Goal: Check status: Verify the current state of an ongoing process or item

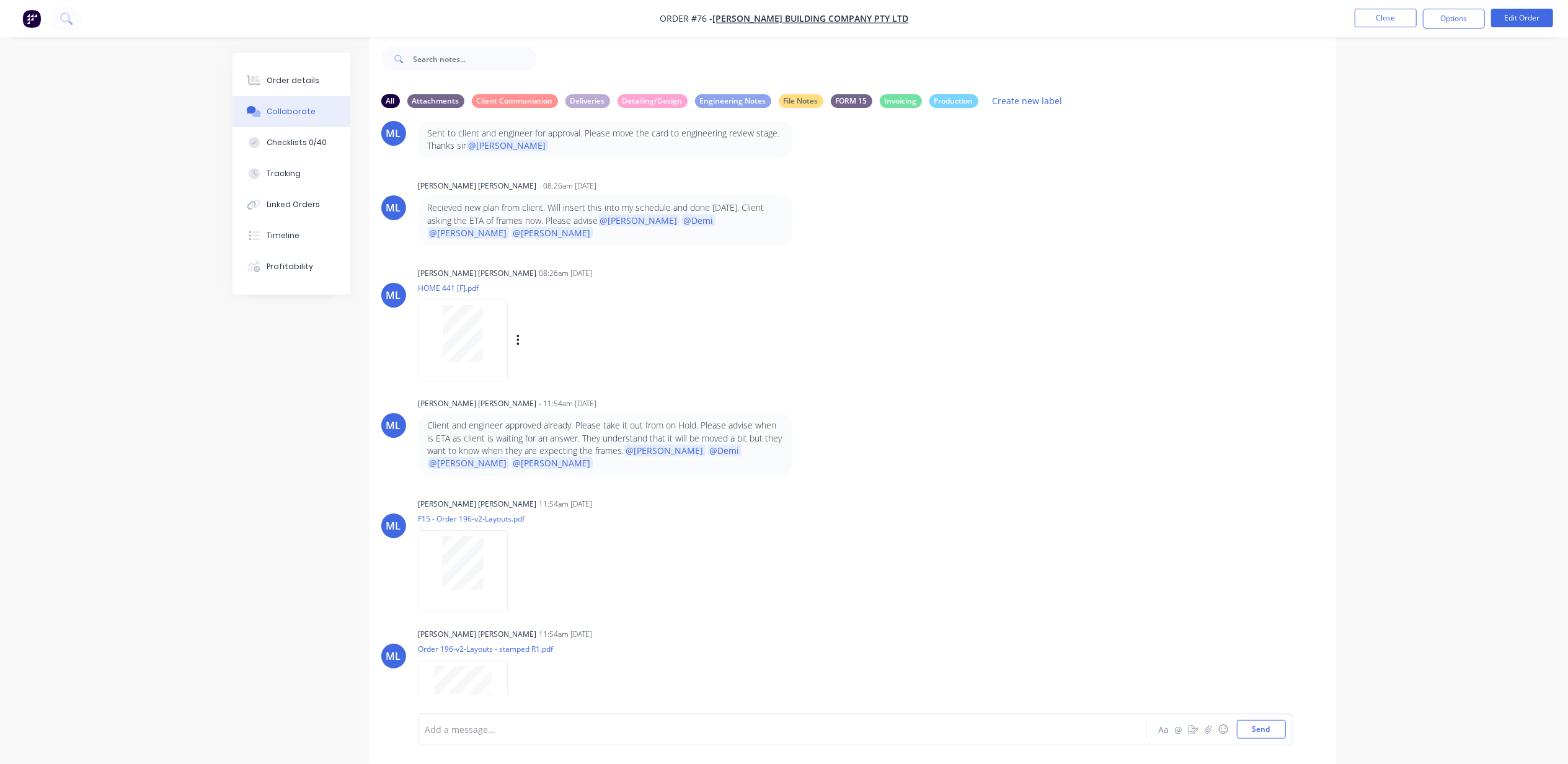
scroll to position [247, 0]
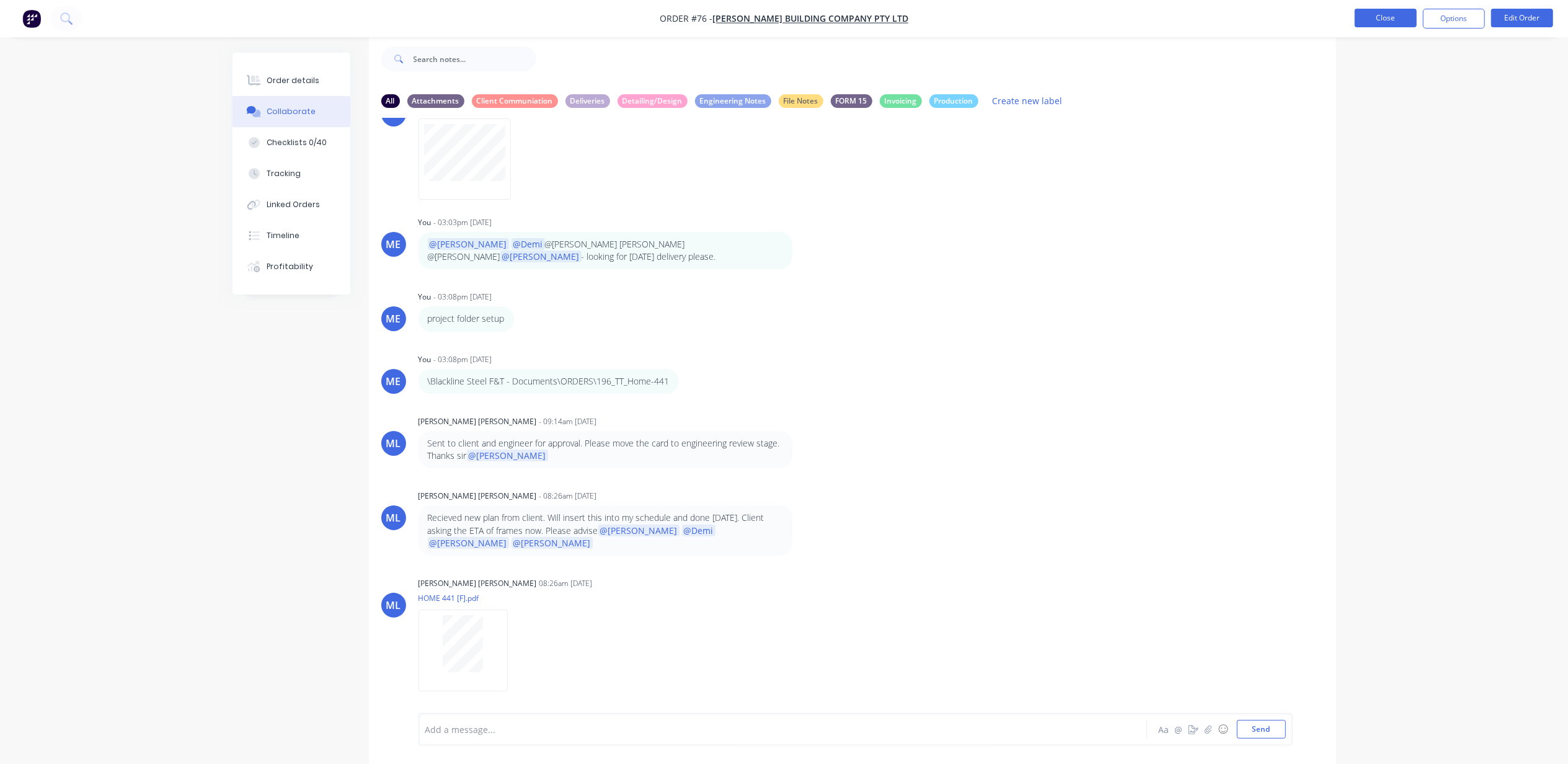
click at [1390, 21] on button "Close" at bounding box center [1386, 18] width 62 height 19
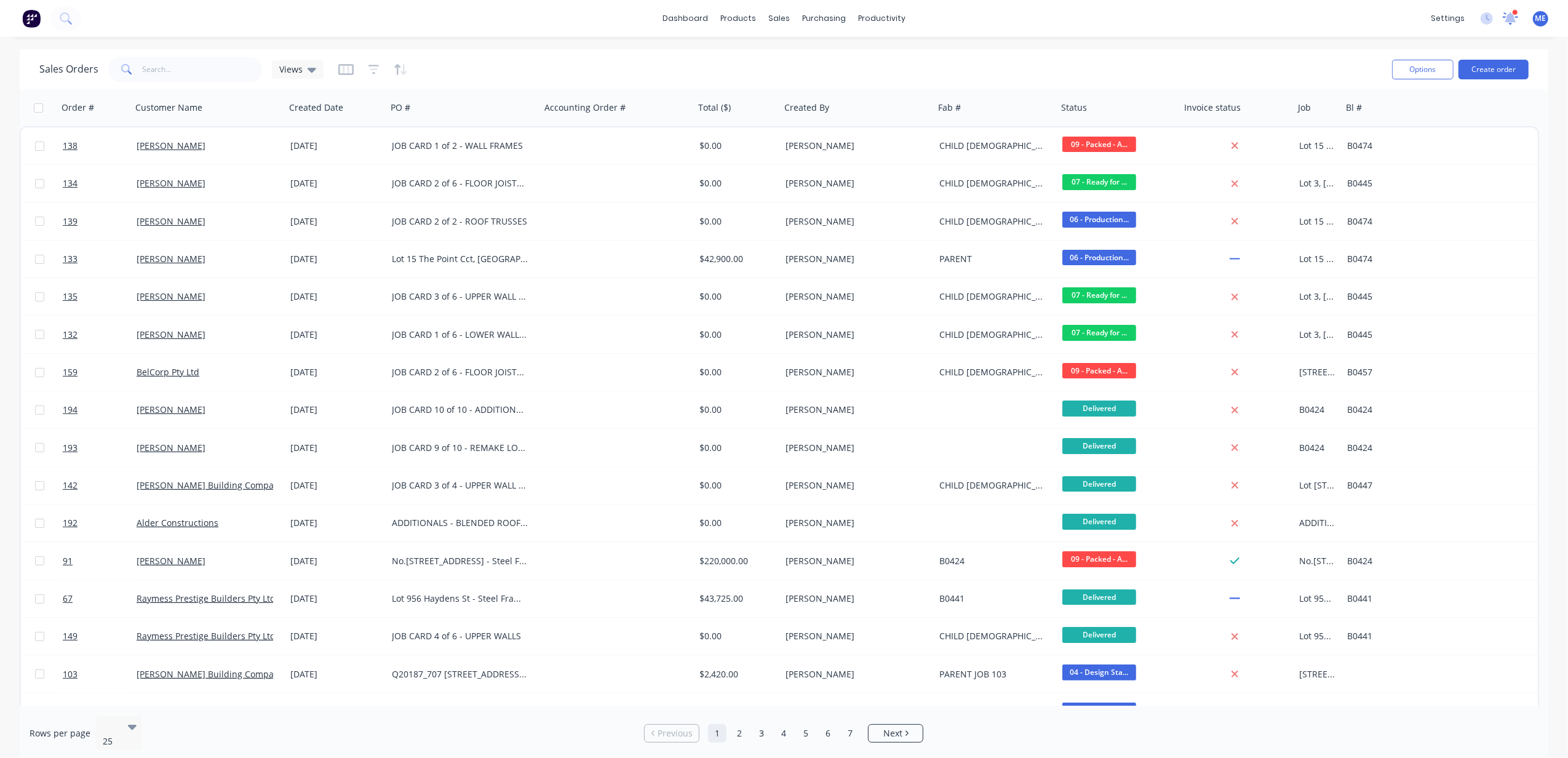
click at [1513, 16] on icon at bounding box center [1511, 17] width 11 height 10
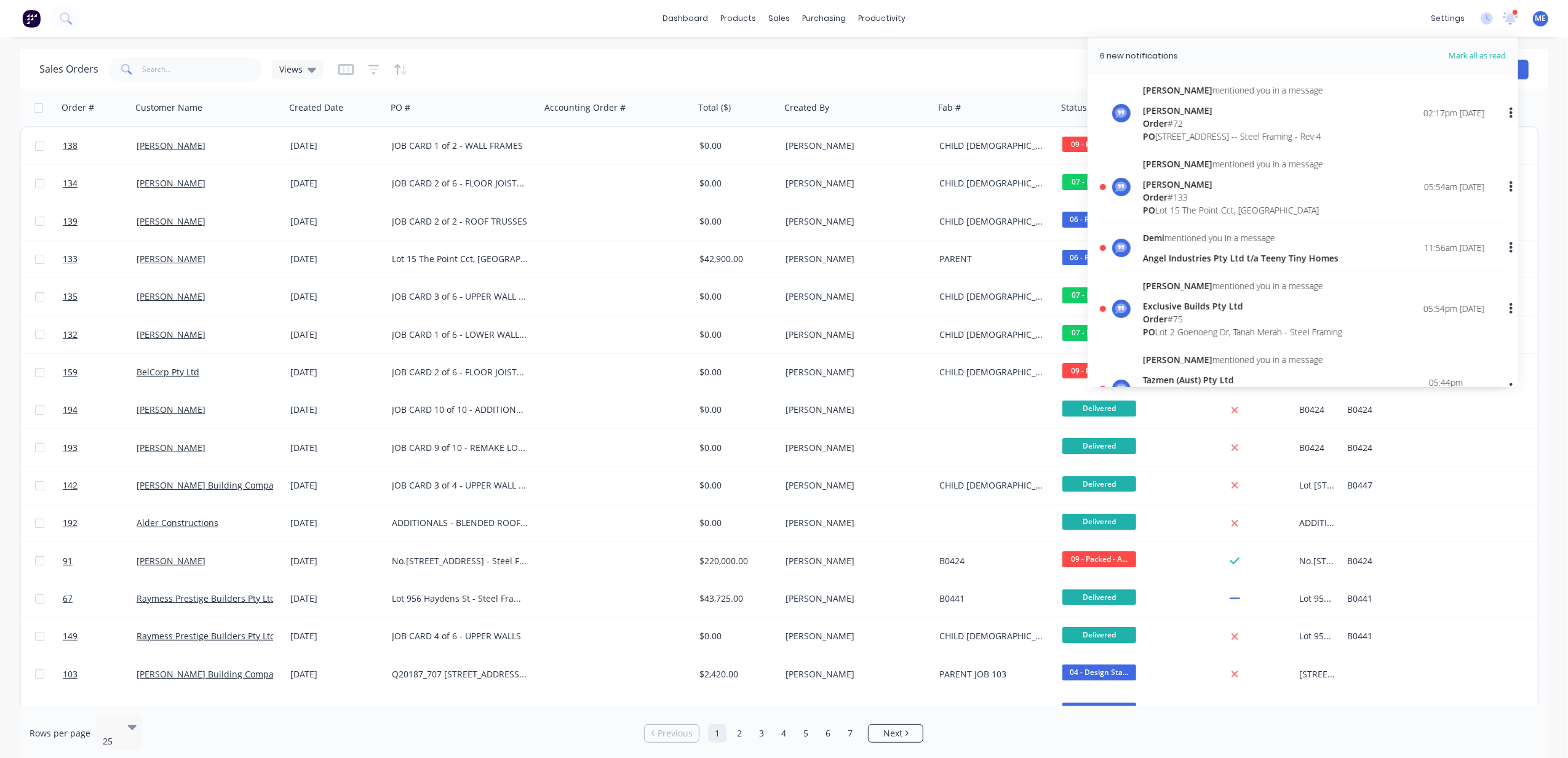
scroll to position [164, 0]
click at [1216, 195] on div "Order # 133" at bounding box center [1233, 189] width 180 height 13
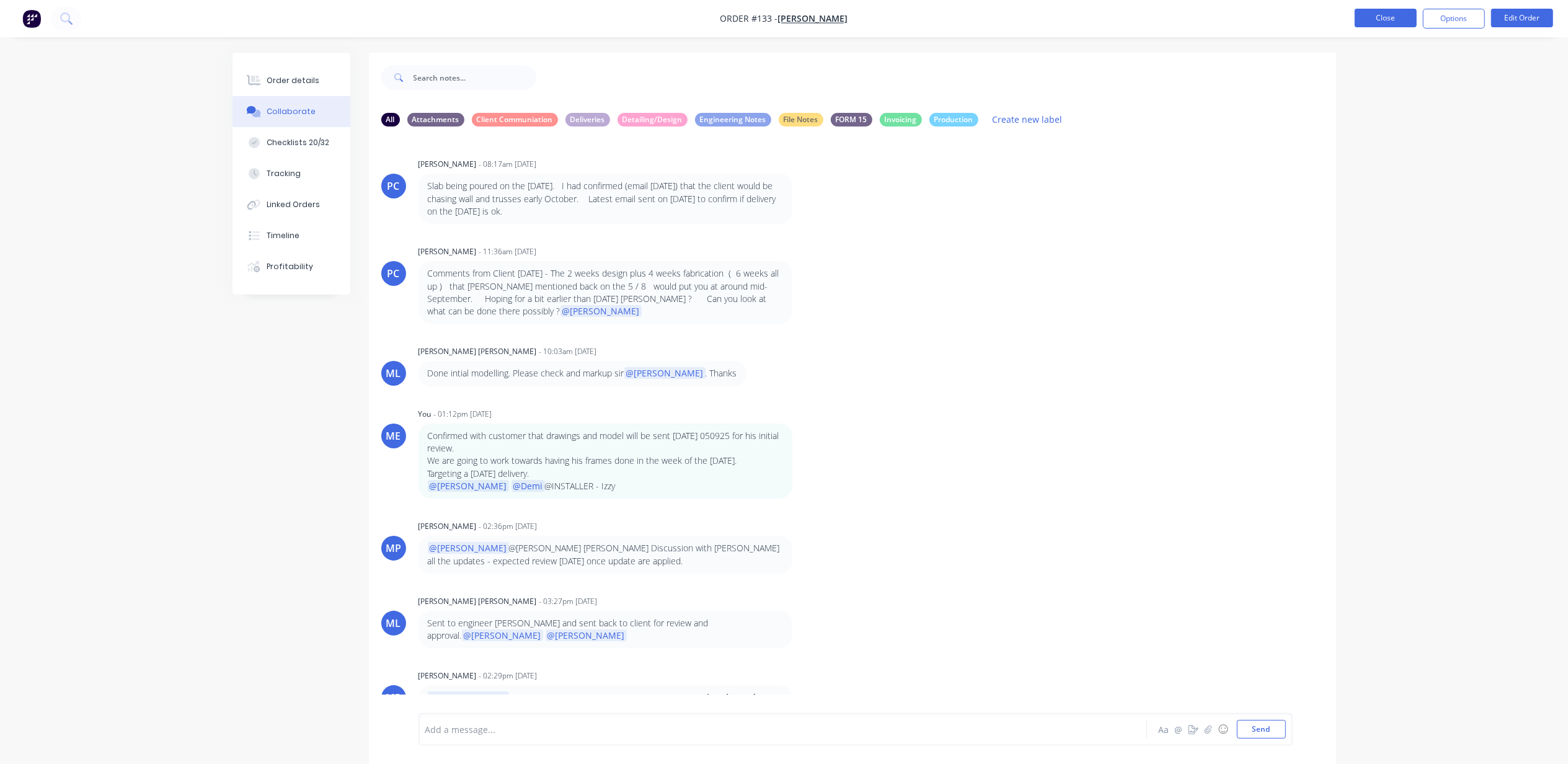
click at [1398, 15] on button "Close" at bounding box center [1386, 18] width 62 height 19
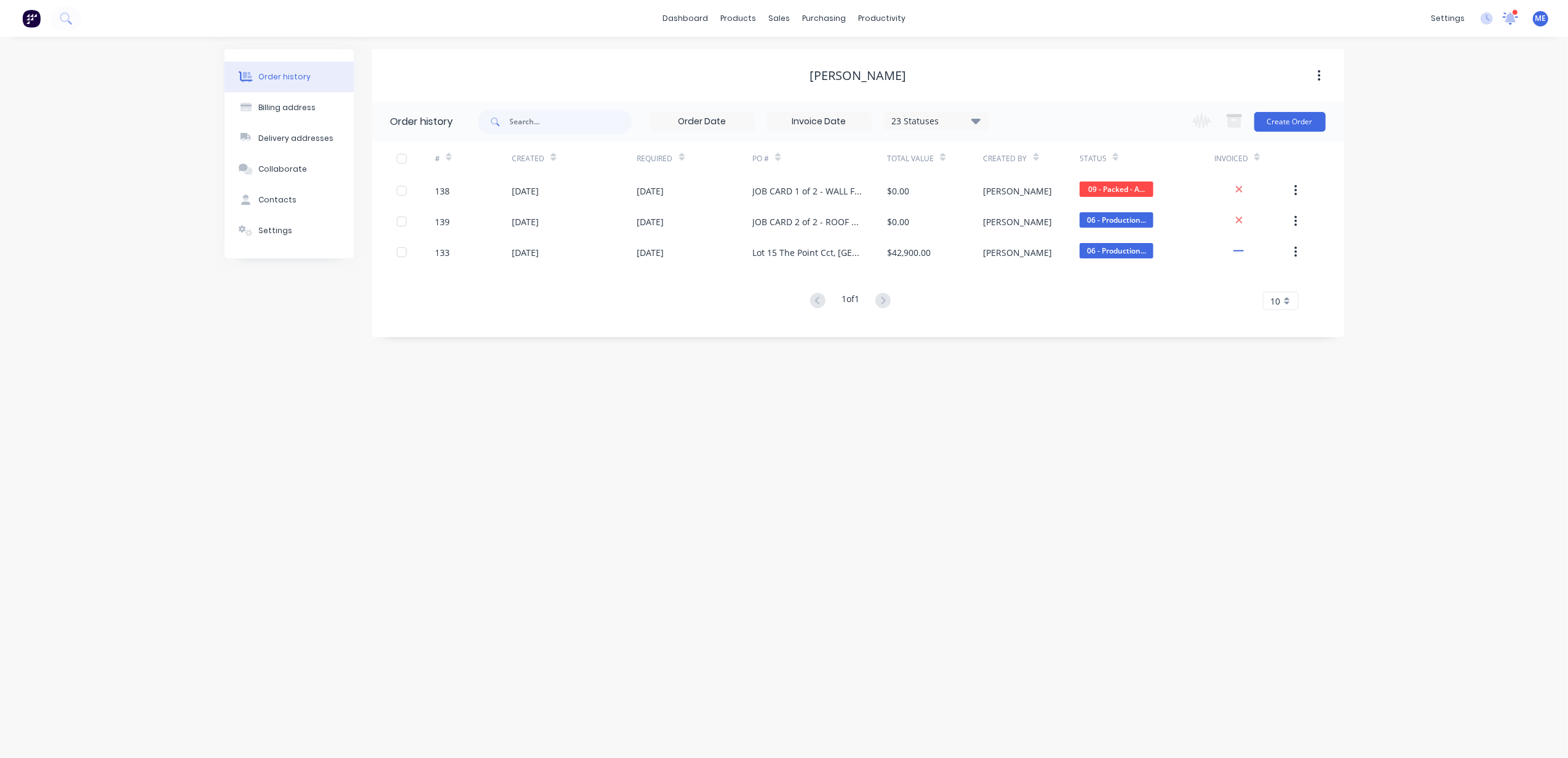
click at [1513, 18] on icon at bounding box center [1511, 17] width 11 height 10
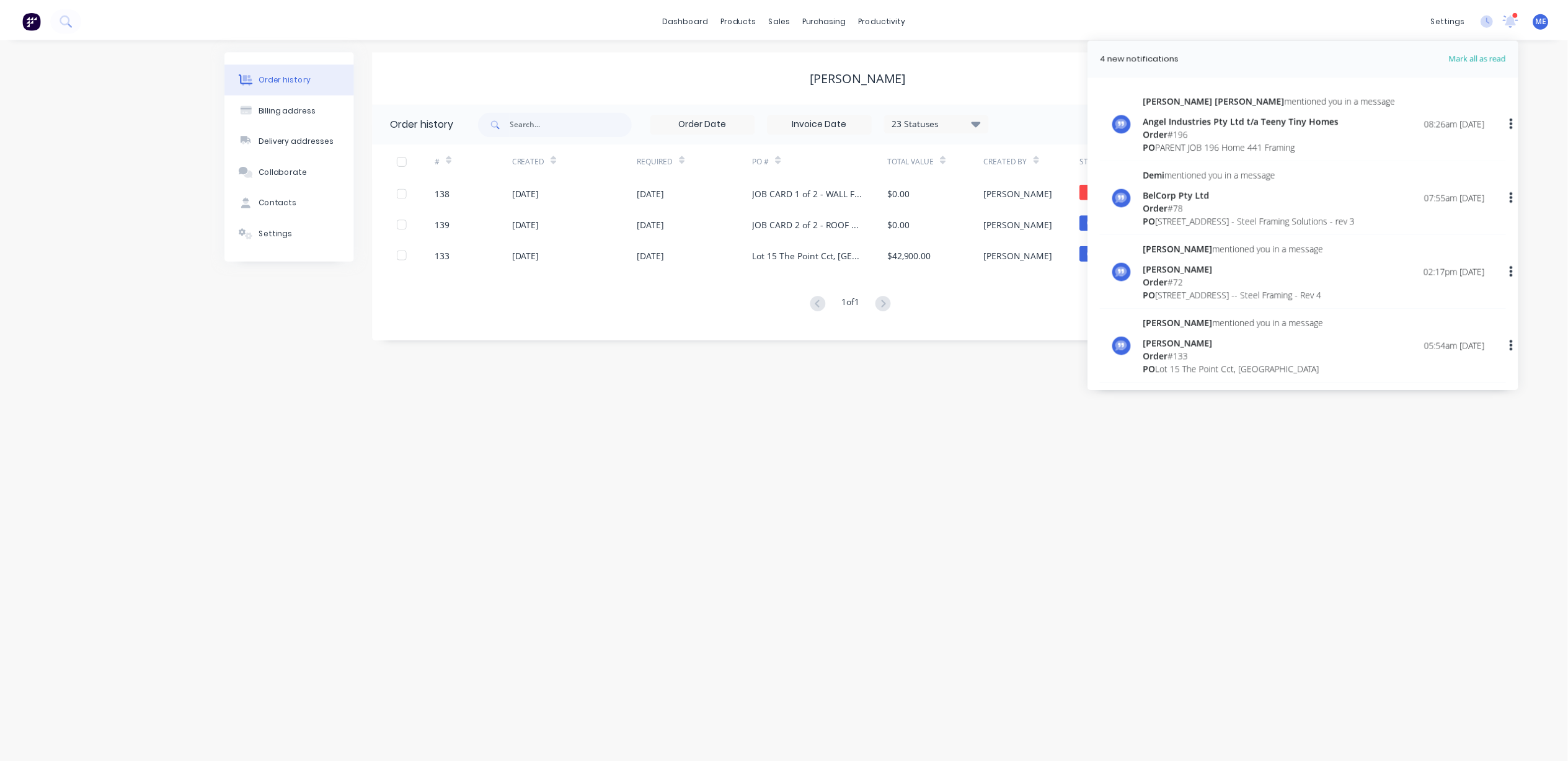
scroll to position [165, 0]
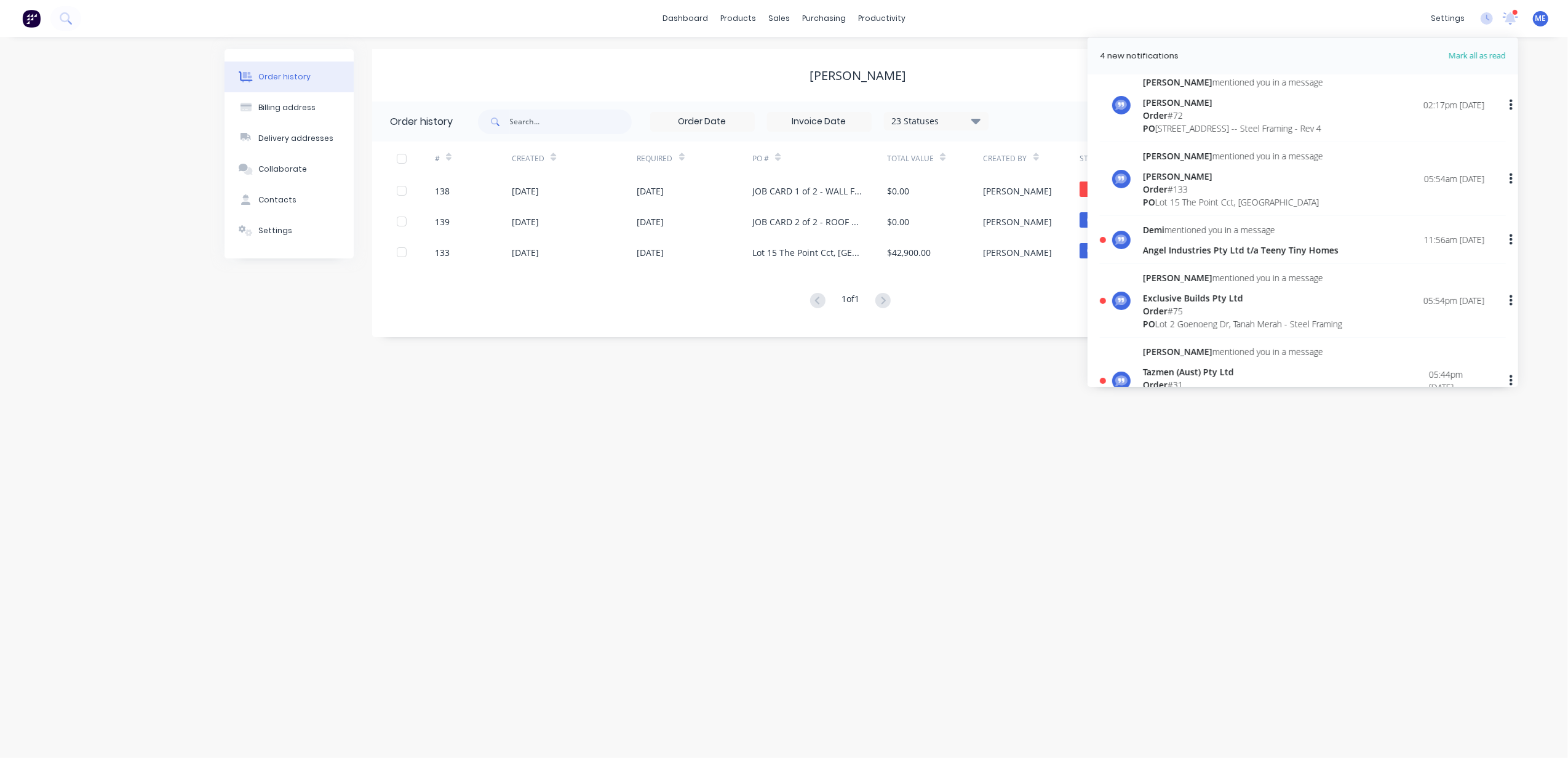
click at [1477, 48] on header "4 new notifications [PERSON_NAME] all as read" at bounding box center [1302, 56] width 430 height 37
click at [1480, 52] on span "Mark all as read" at bounding box center [1454, 56] width 101 height 12
click at [305, 451] on div "Order history Billing address Delivery addresses Collaborate Contacts Settings …" at bounding box center [784, 397] width 1568 height 721
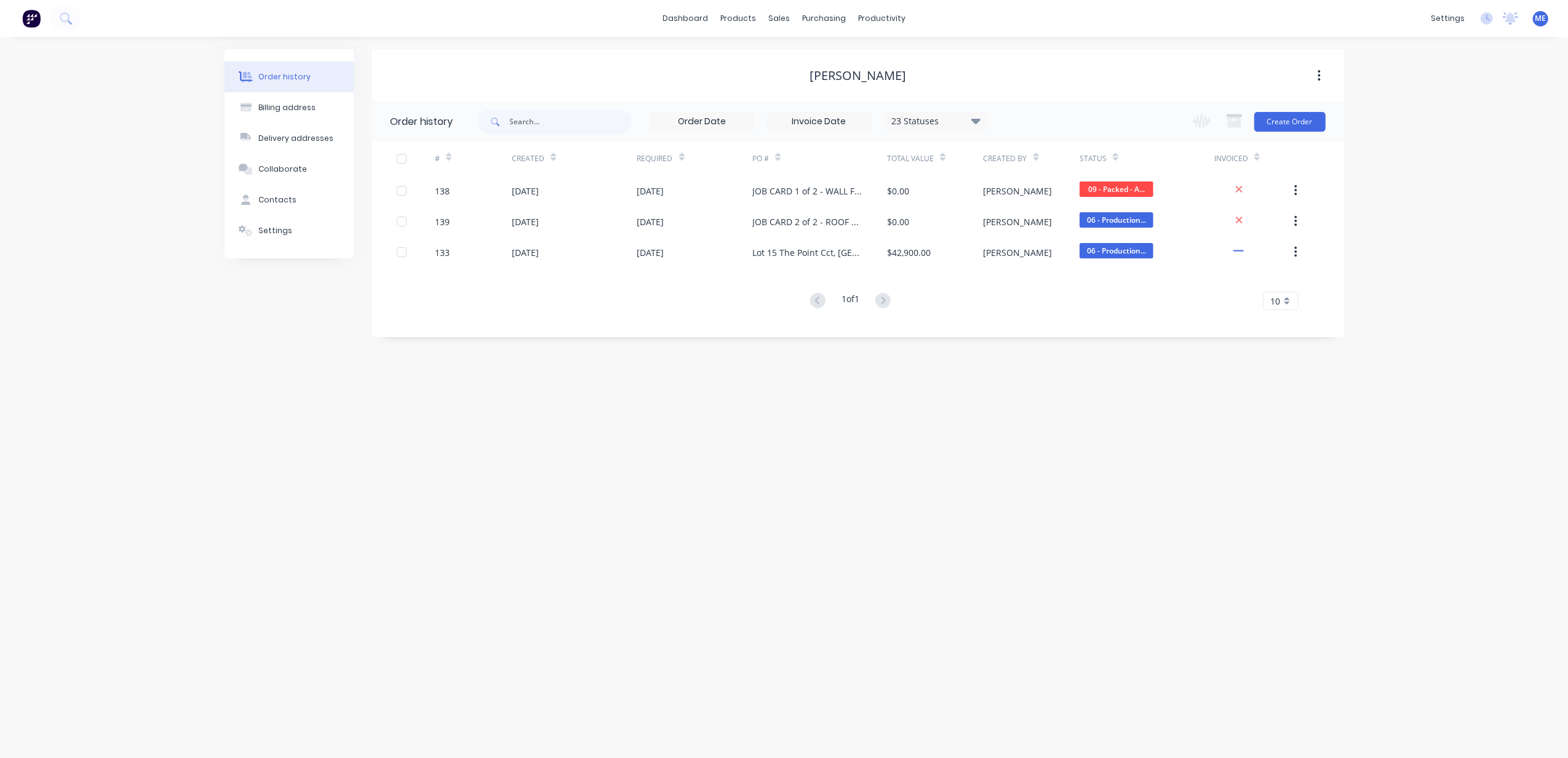
click at [719, 446] on div "Order history Billing address Delivery addresses Collaborate Contacts Settings …" at bounding box center [784, 397] width 1568 height 721
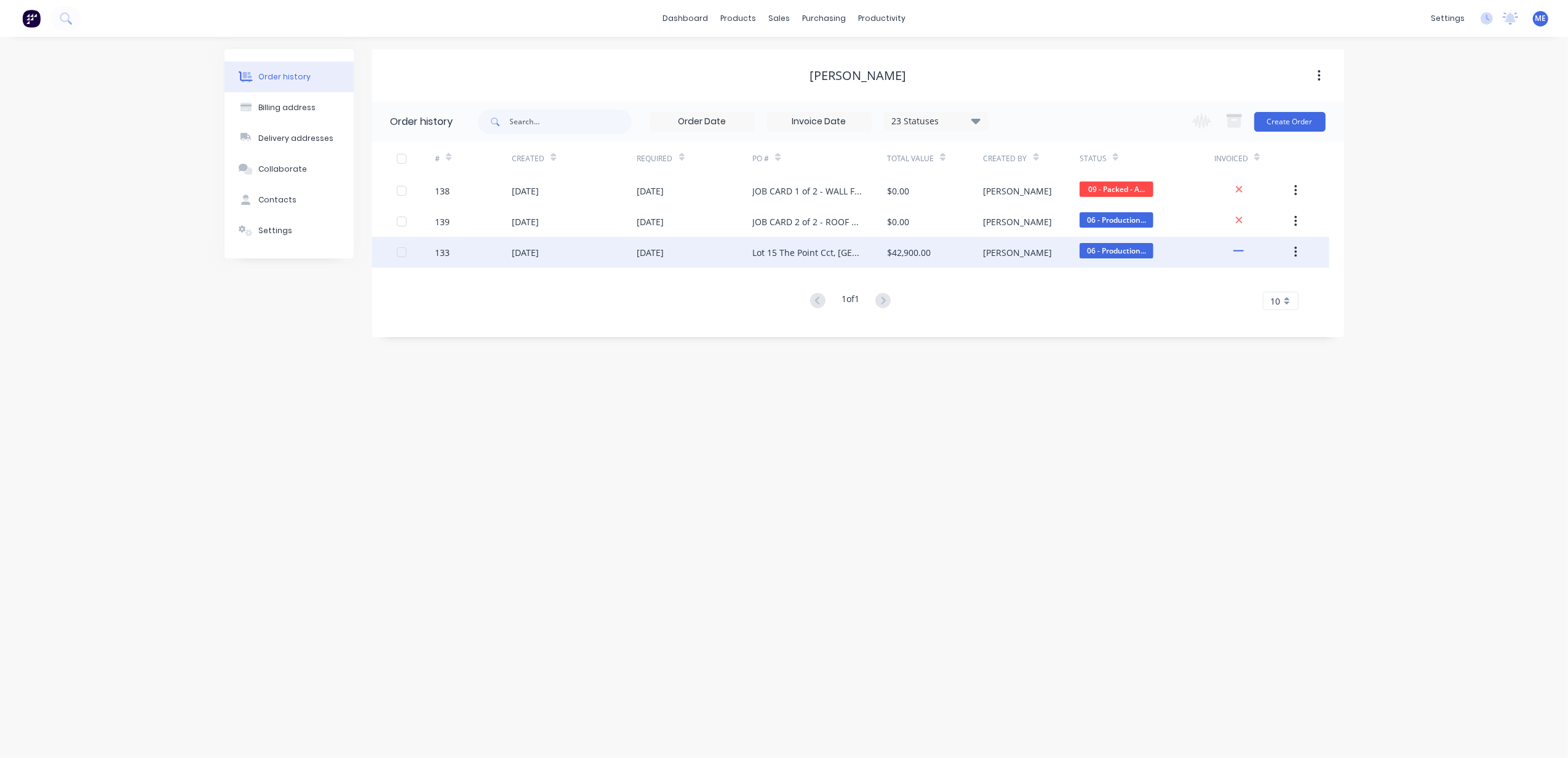
click at [660, 252] on div "[DATE]" at bounding box center [650, 253] width 27 height 13
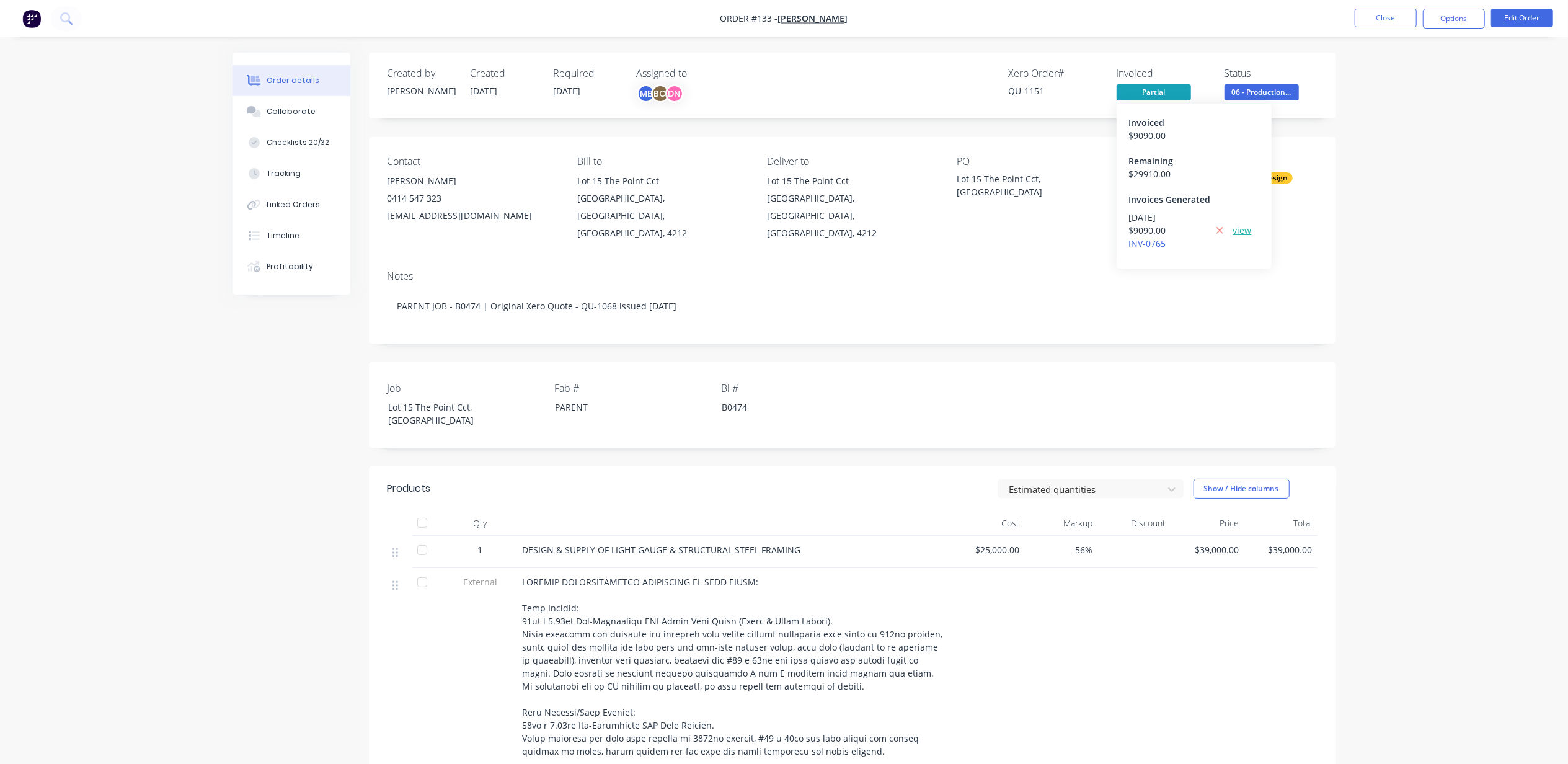
click at [1242, 231] on link "view" at bounding box center [1243, 230] width 19 height 13
click at [1452, 18] on button "Options" at bounding box center [1454, 19] width 62 height 20
click at [1394, 97] on div "Partial Invoice" at bounding box center [1416, 100] width 114 height 18
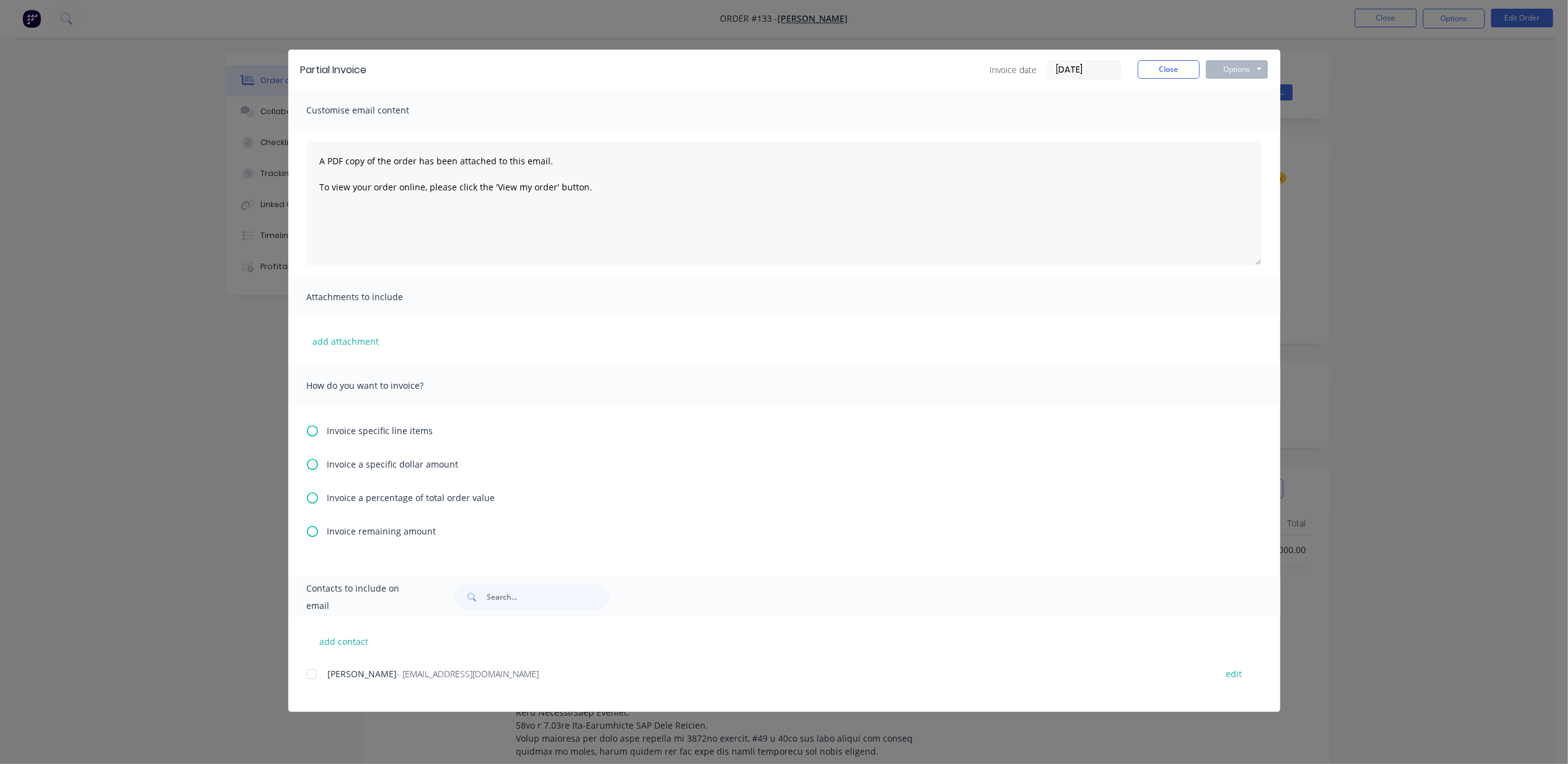
click at [365, 532] on span "Invoice remaining amount" at bounding box center [381, 531] width 109 height 13
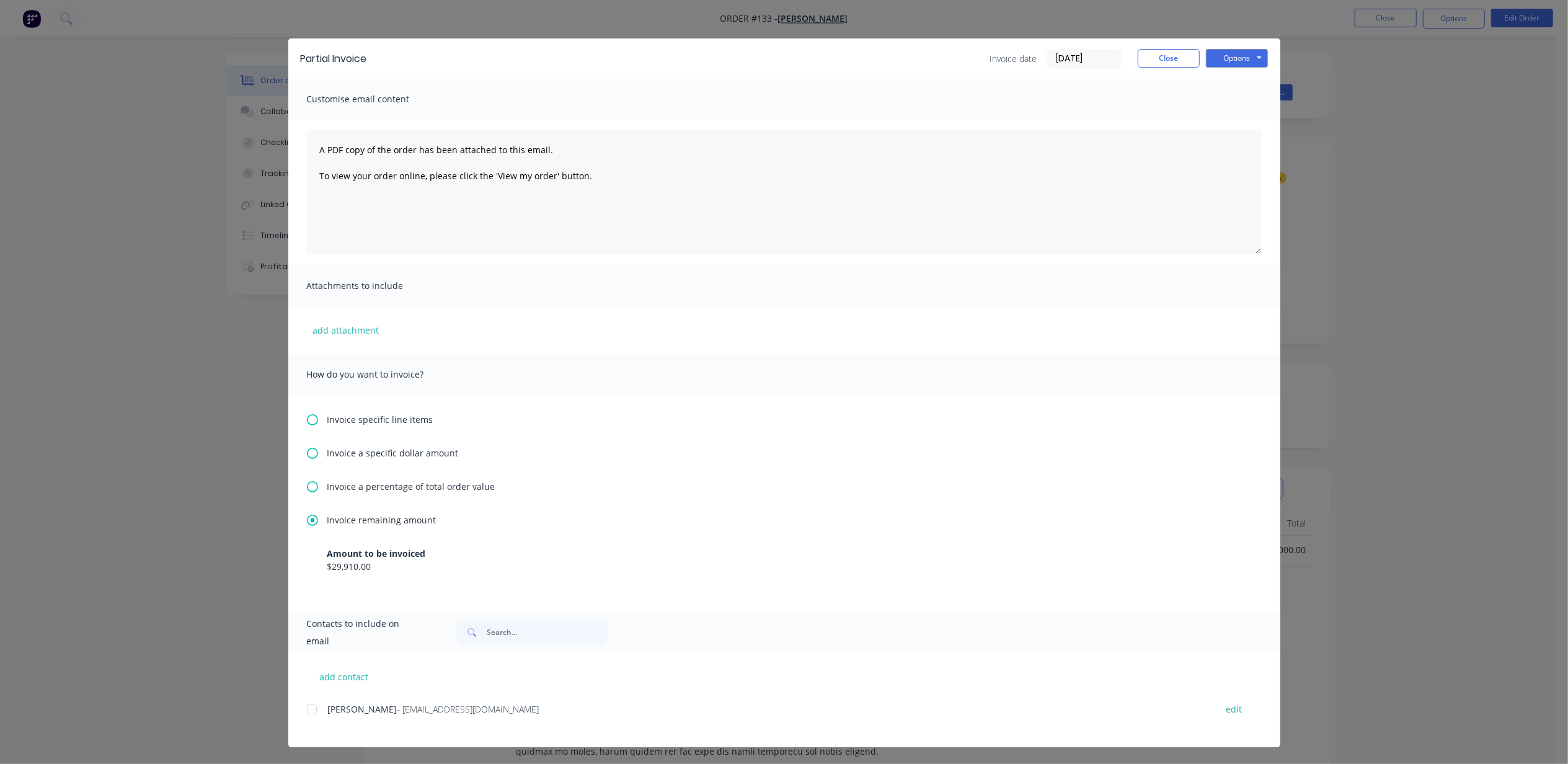
scroll to position [248, 0]
click at [1234, 59] on button "Options" at bounding box center [1237, 58] width 62 height 19
click at [1227, 99] on button "Print" at bounding box center [1245, 100] width 79 height 20
